Goal: Use online tool/utility: Use online tool/utility

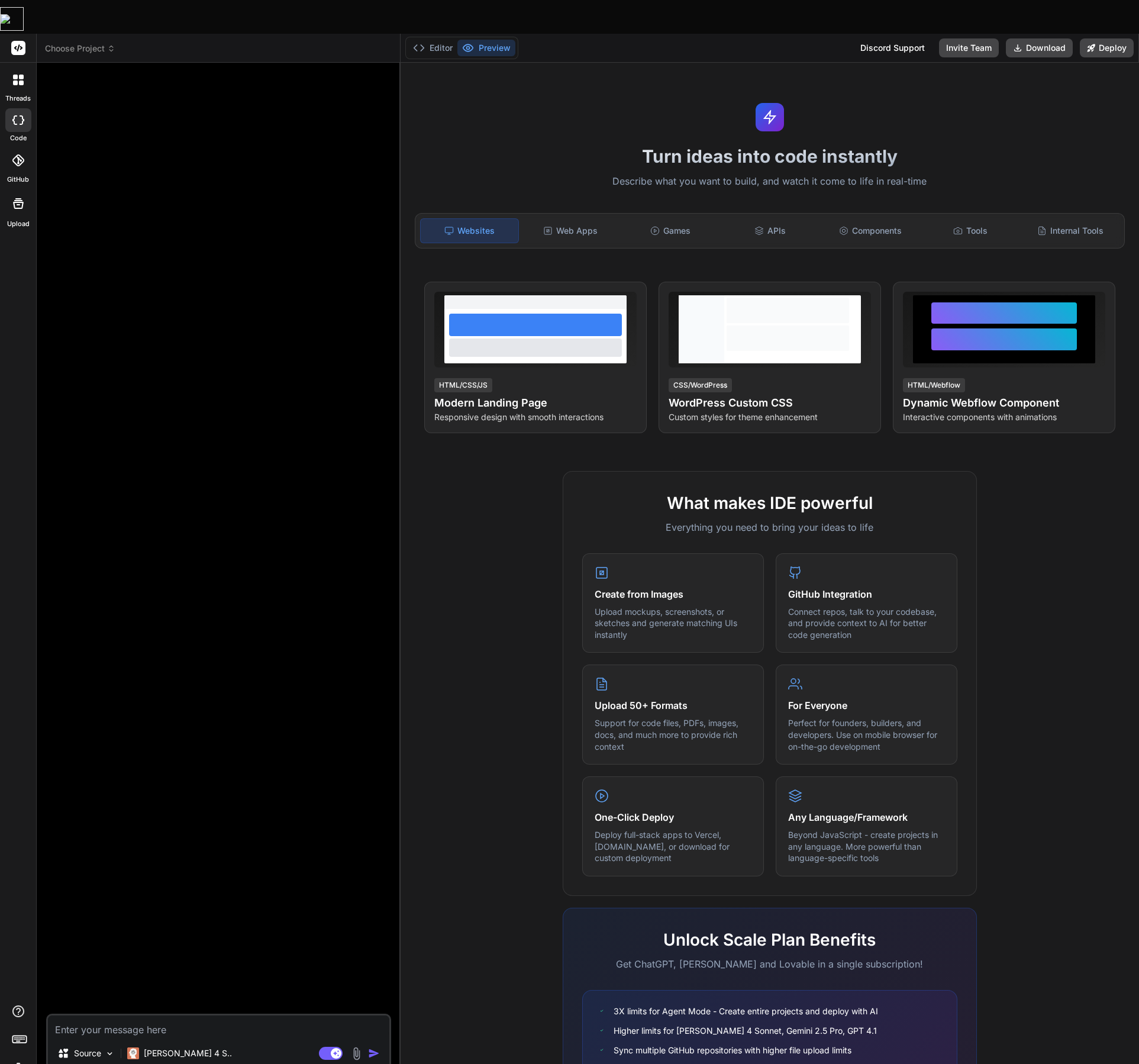
click at [100, 43] on span "Choose Project" at bounding box center [79, 48] width 70 height 12
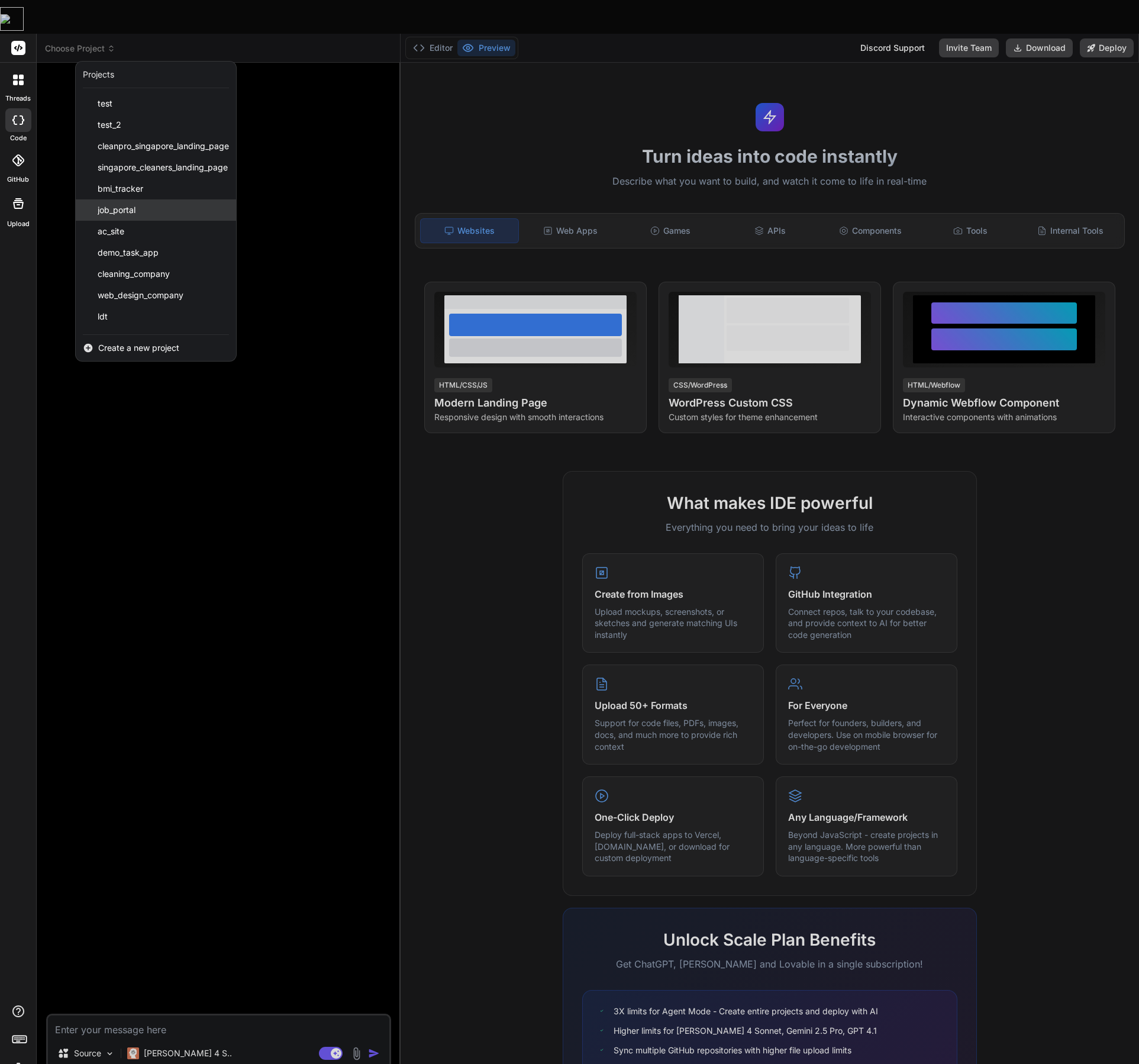
click at [162, 199] on div "job_portal" at bounding box center [156, 209] width 160 height 21
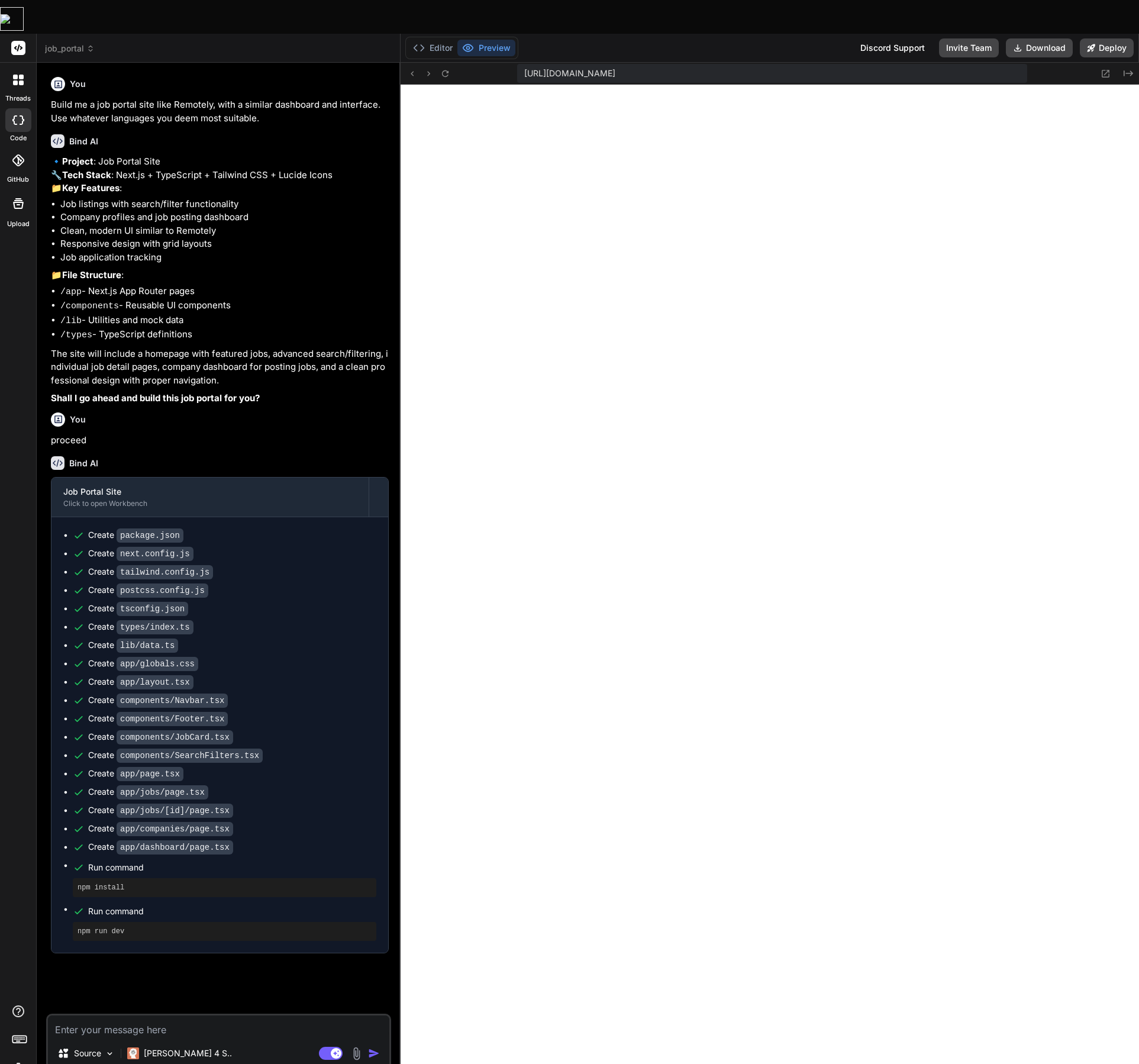
type textarea "x"
